Goal: Task Accomplishment & Management: Use online tool/utility

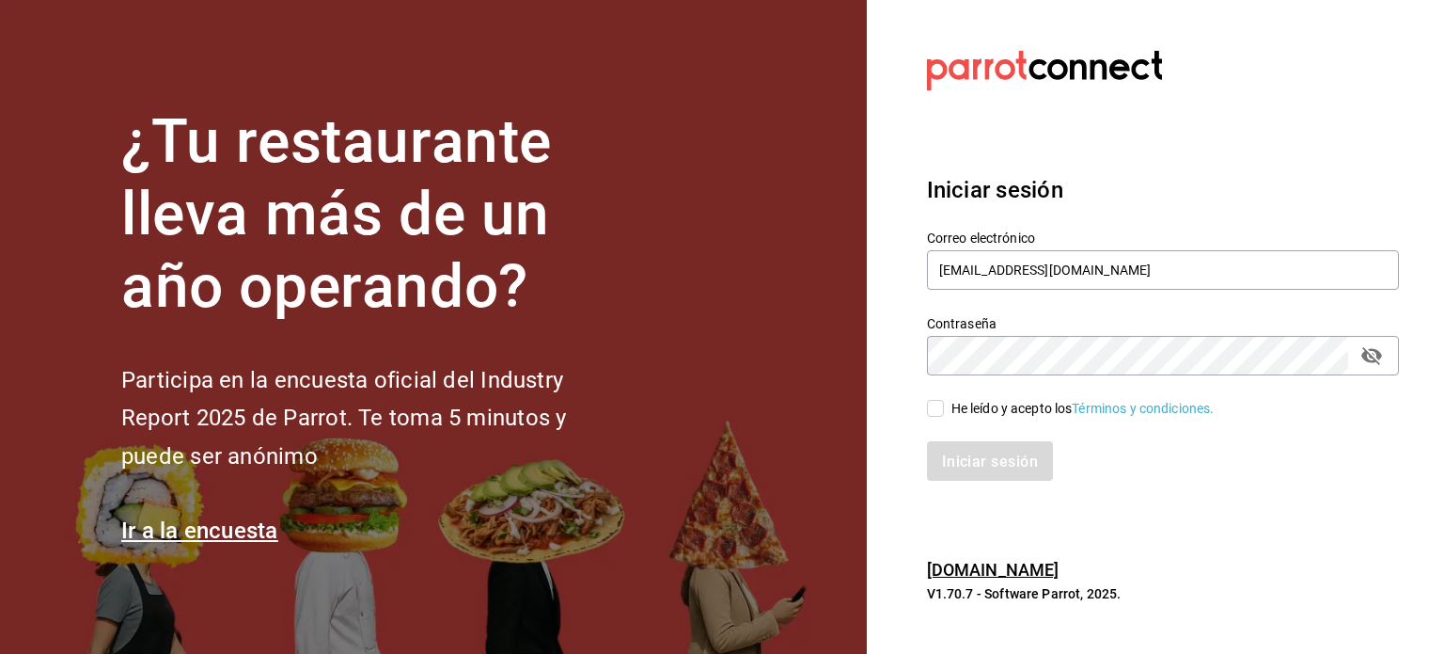
click at [936, 408] on input "He leído y acepto los Términos y condiciones." at bounding box center [935, 408] width 17 height 17
click at [932, 403] on input "He leído y acepto los Términos y condiciones." at bounding box center [935, 408] width 17 height 17
checkbox input "true"
click at [962, 458] on font "Iniciar sesión" at bounding box center [991, 460] width 96 height 18
